Goal: Task Accomplishment & Management: Use online tool/utility

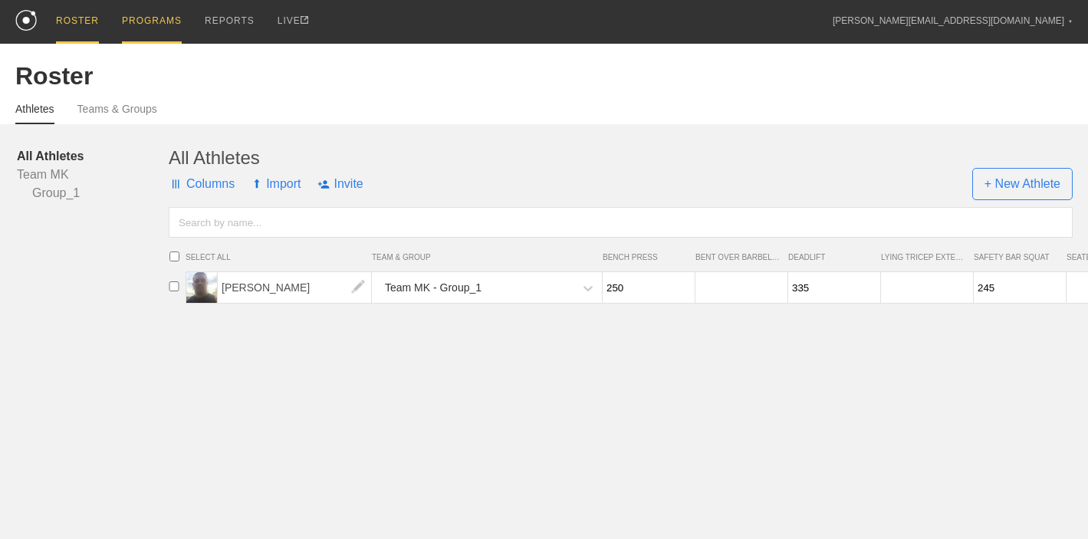
click at [151, 20] on div "PROGRAMS" at bounding box center [152, 22] width 60 height 44
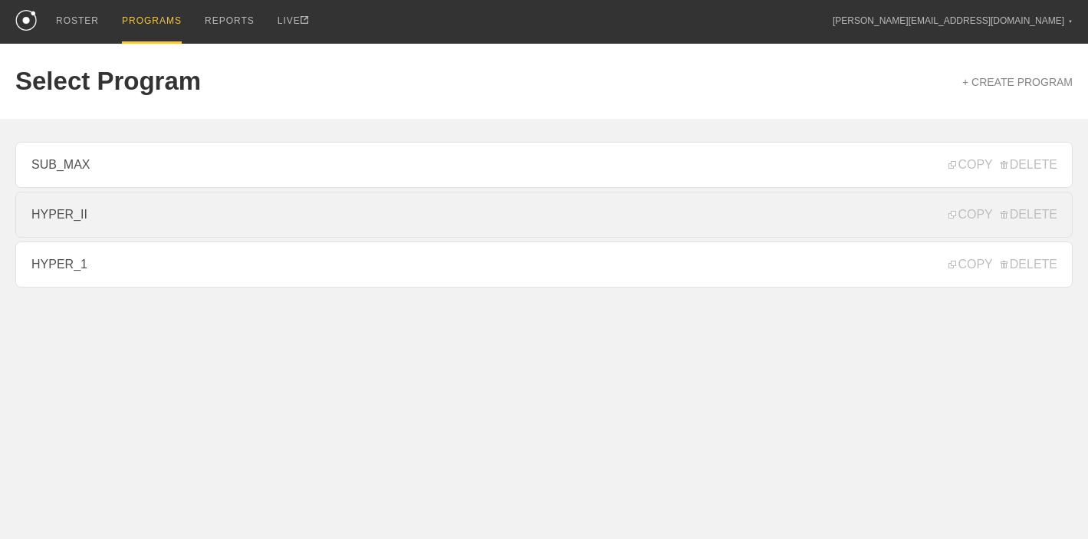
click at [123, 214] on link "HYPER_II" at bounding box center [543, 215] width 1057 height 46
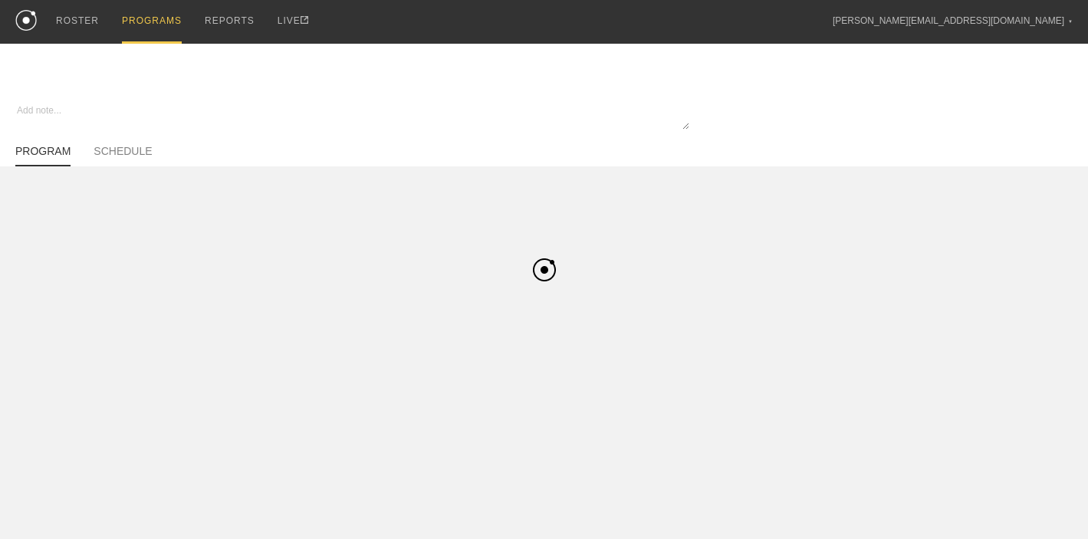
type textarea "x"
type input "HYPER_II"
type textarea "Hypertrophy II - 4 Week Progression (1-0-0, 2-0-0)"
